Goal: Transaction & Acquisition: Subscribe to service/newsletter

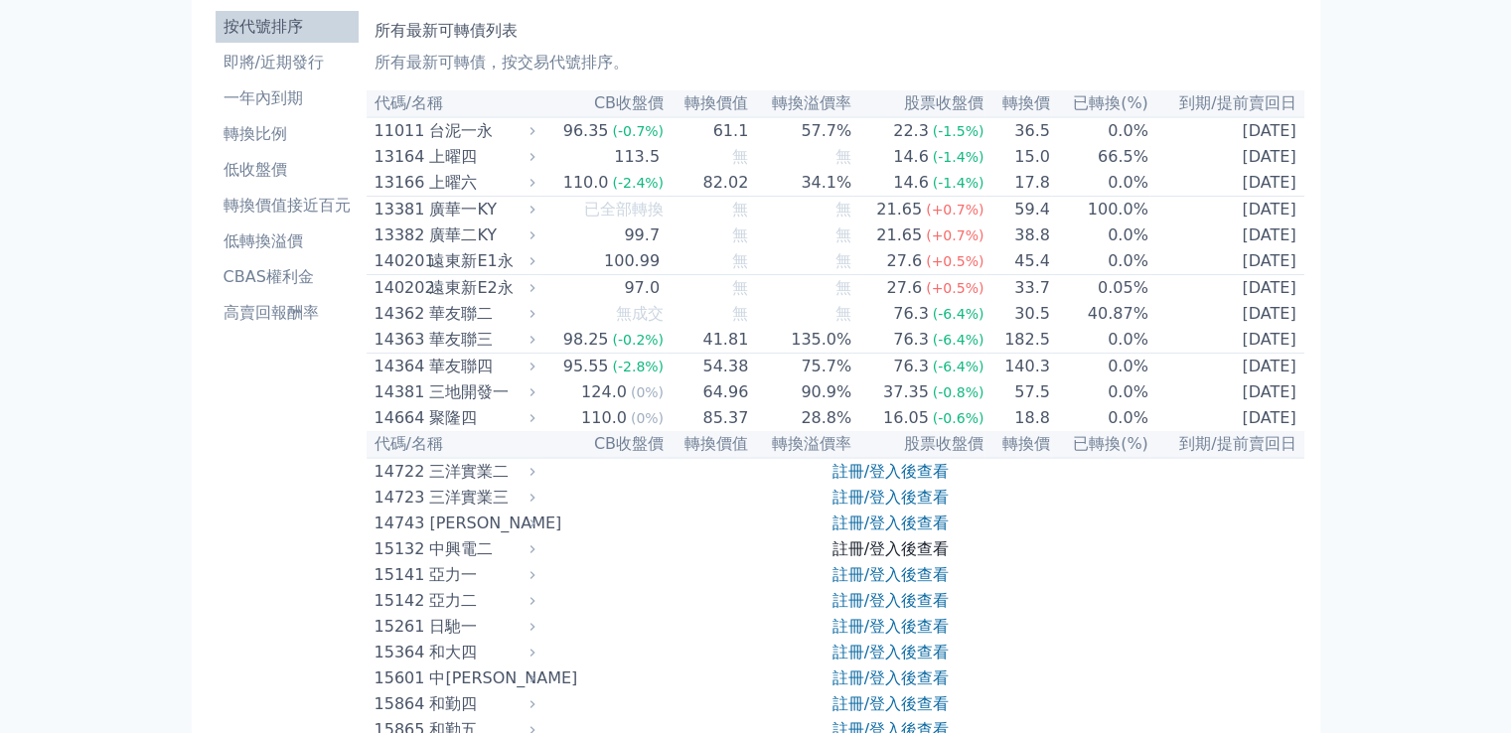
scroll to position [99, 0]
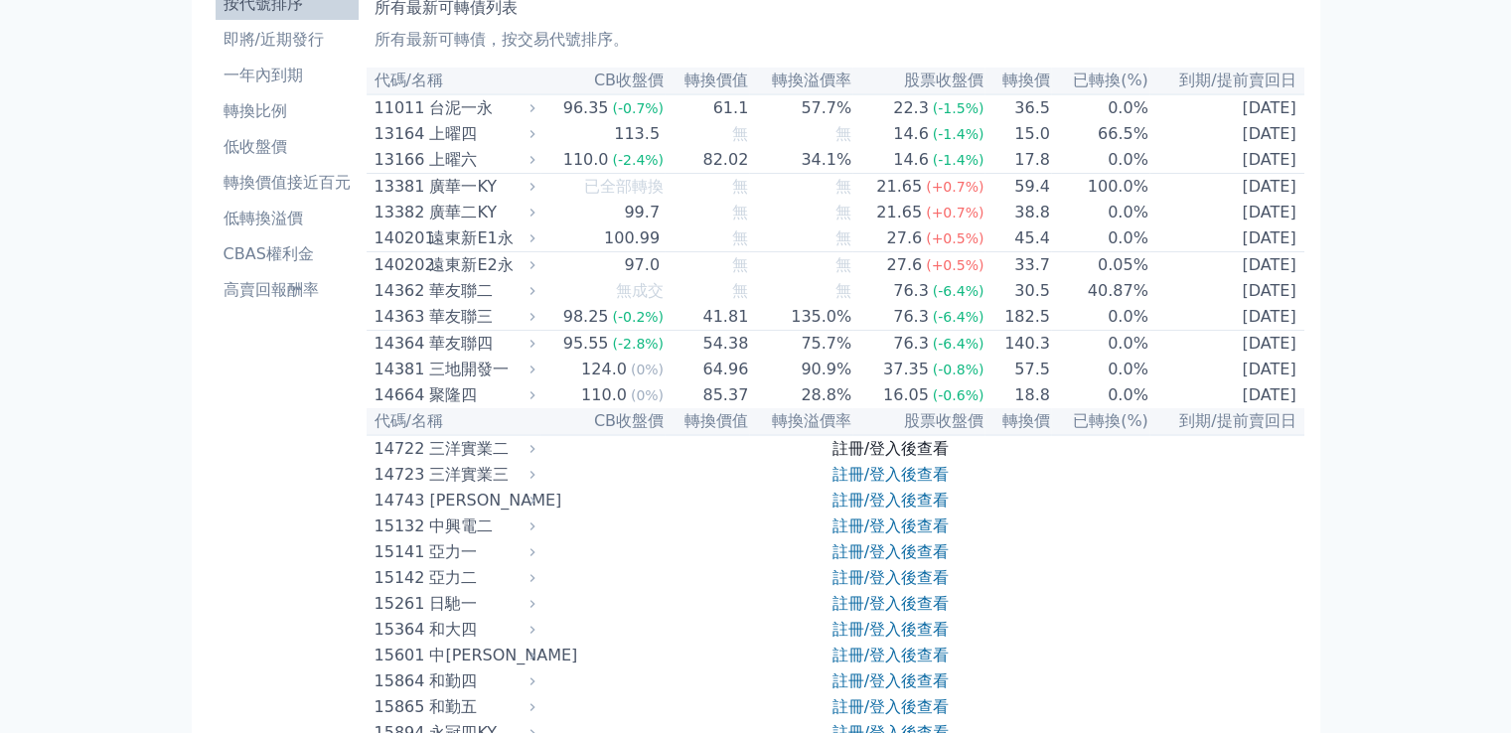
click at [906, 458] on link "註冊/登入後查看" at bounding box center [891, 448] width 116 height 19
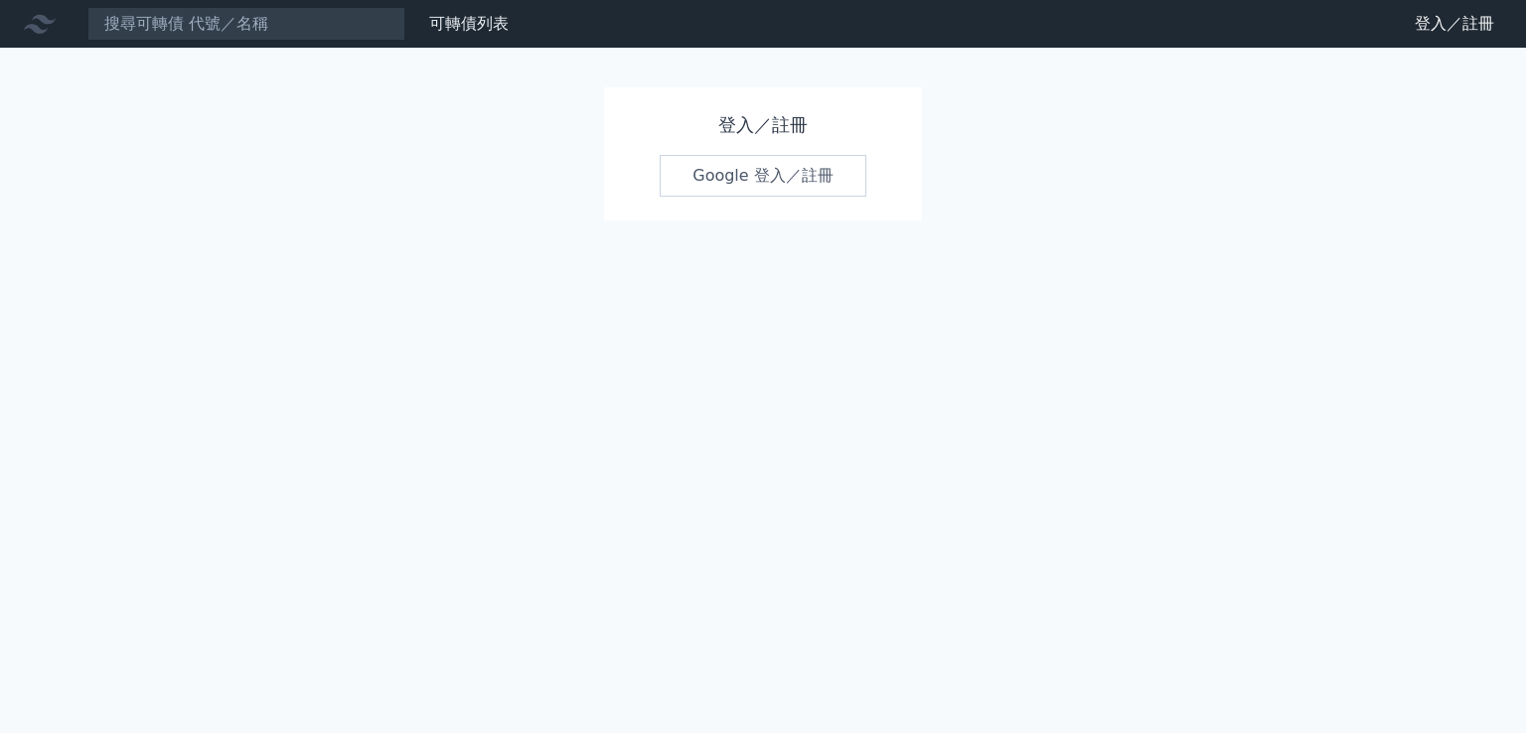
click at [747, 173] on link "Google 登入／註冊" at bounding box center [763, 176] width 207 height 42
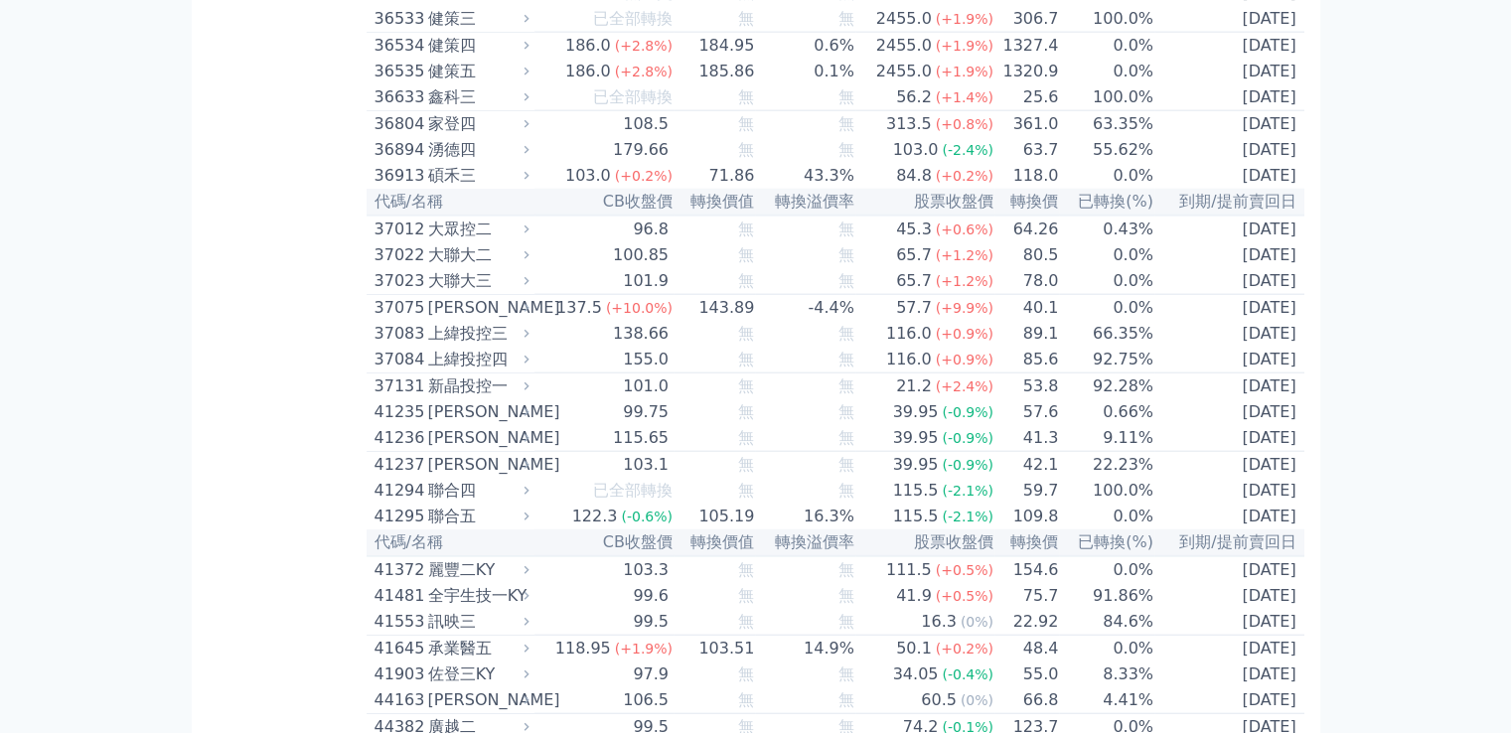
scroll to position [4969, 0]
